Goal: Information Seeking & Learning: Check status

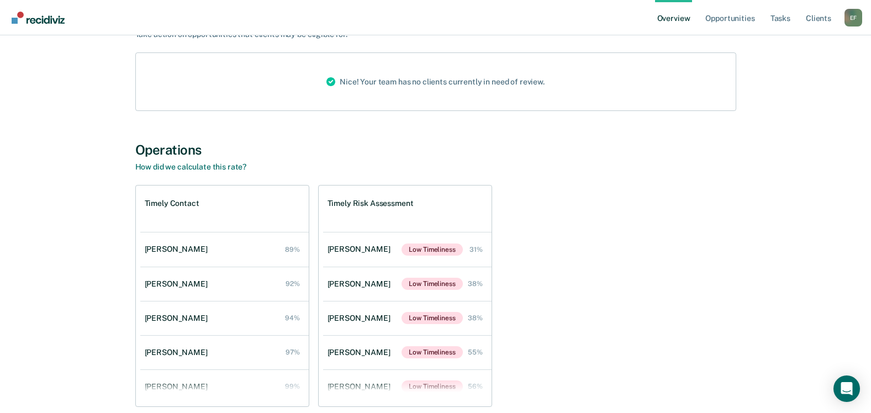
scroll to position [162, 0]
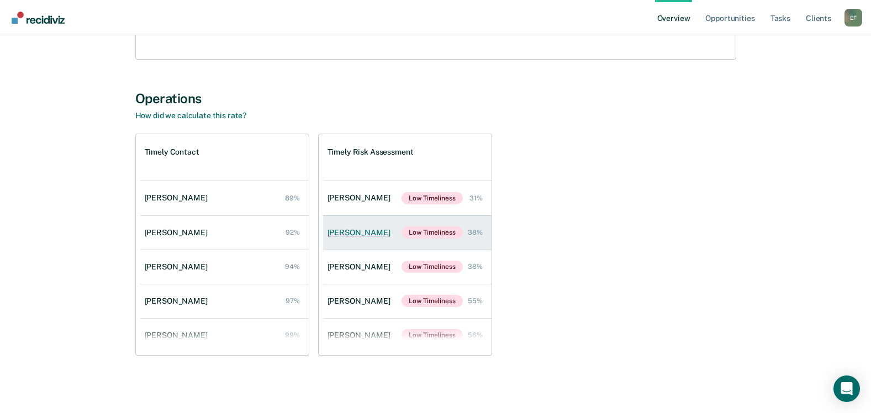
click at [347, 235] on div "[PERSON_NAME]" at bounding box center [360, 232] width 67 height 9
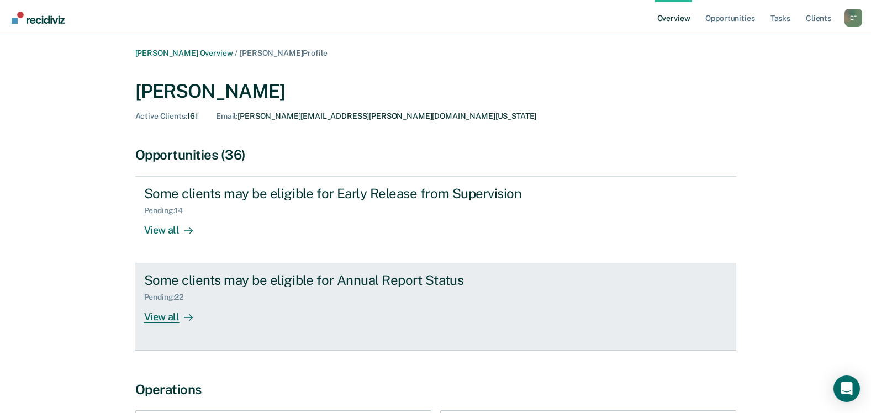
click at [166, 316] on div "View all" at bounding box center [175, 313] width 62 height 22
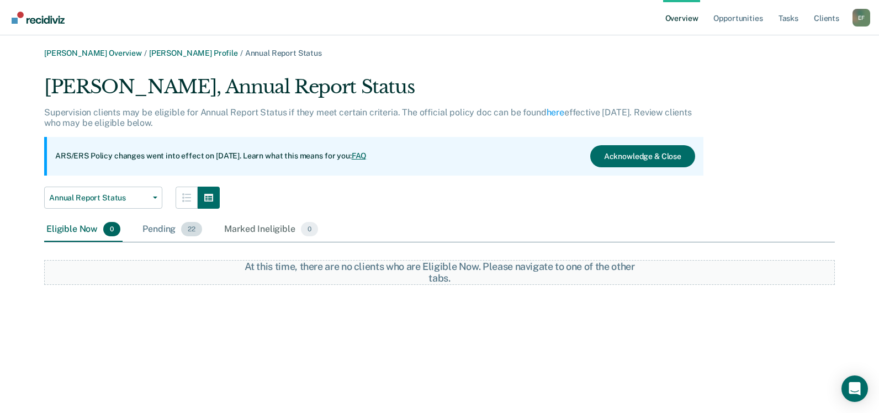
click at [158, 230] on div "Pending 22" at bounding box center [172, 230] width 64 height 24
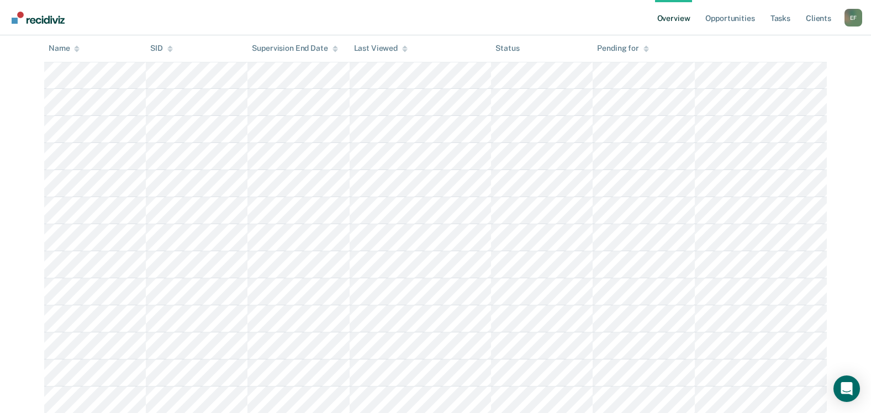
scroll to position [387, 0]
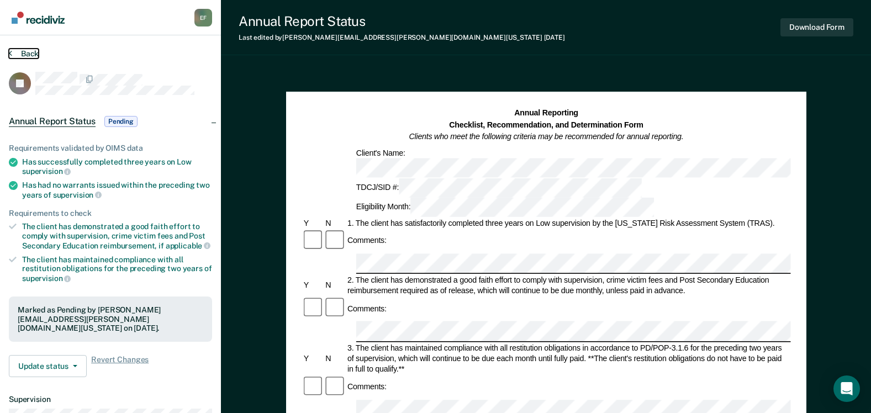
click at [36, 52] on button "Back" at bounding box center [24, 54] width 30 height 10
